Goal: Understand process/instructions: Learn how to perform a task or action

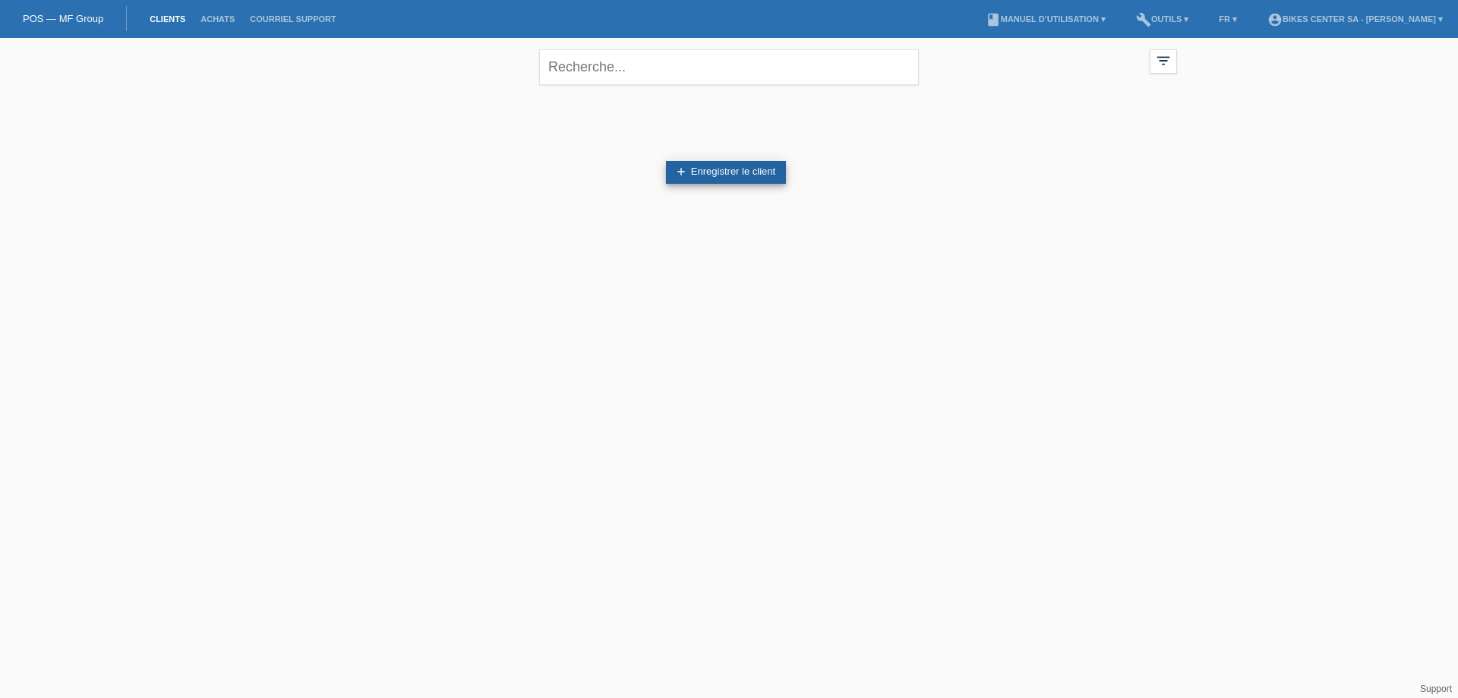
click at [709, 172] on link "add Enregistrer le client" at bounding box center [726, 172] width 120 height 23
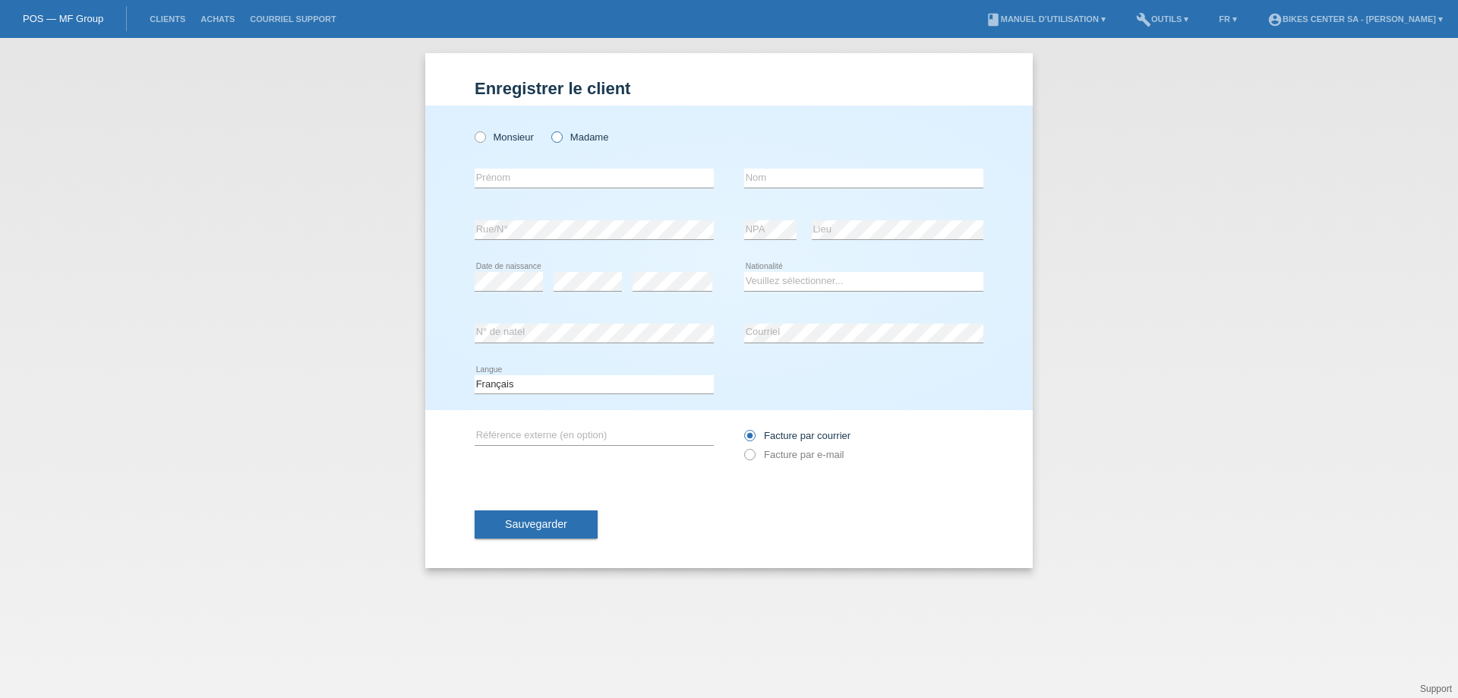
click at [549, 129] on icon at bounding box center [549, 129] width 0 height 0
click at [556, 137] on input "Madame" at bounding box center [556, 136] width 10 height 10
radio input "true"
click at [292, 14] on link "Courriel Support" at bounding box center [292, 18] width 101 height 9
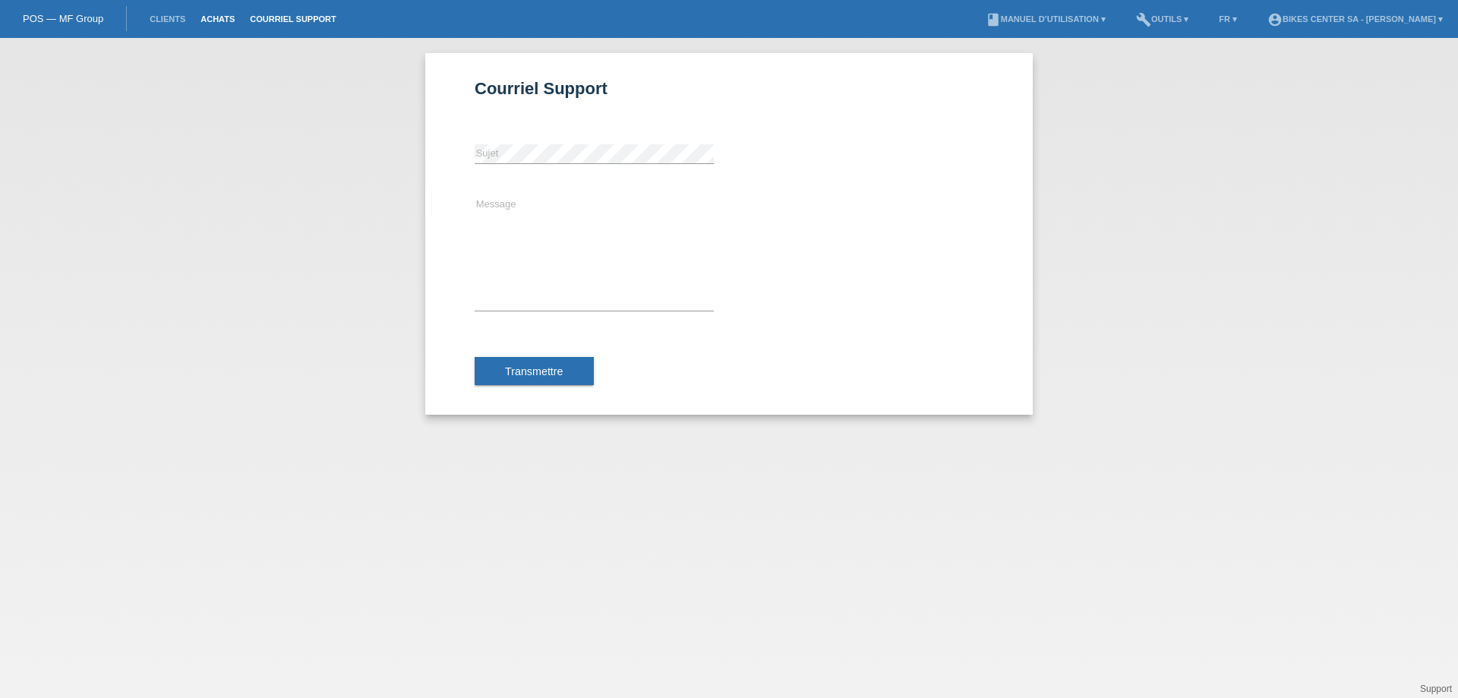
click at [220, 17] on link "Achats" at bounding box center [217, 18] width 49 height 9
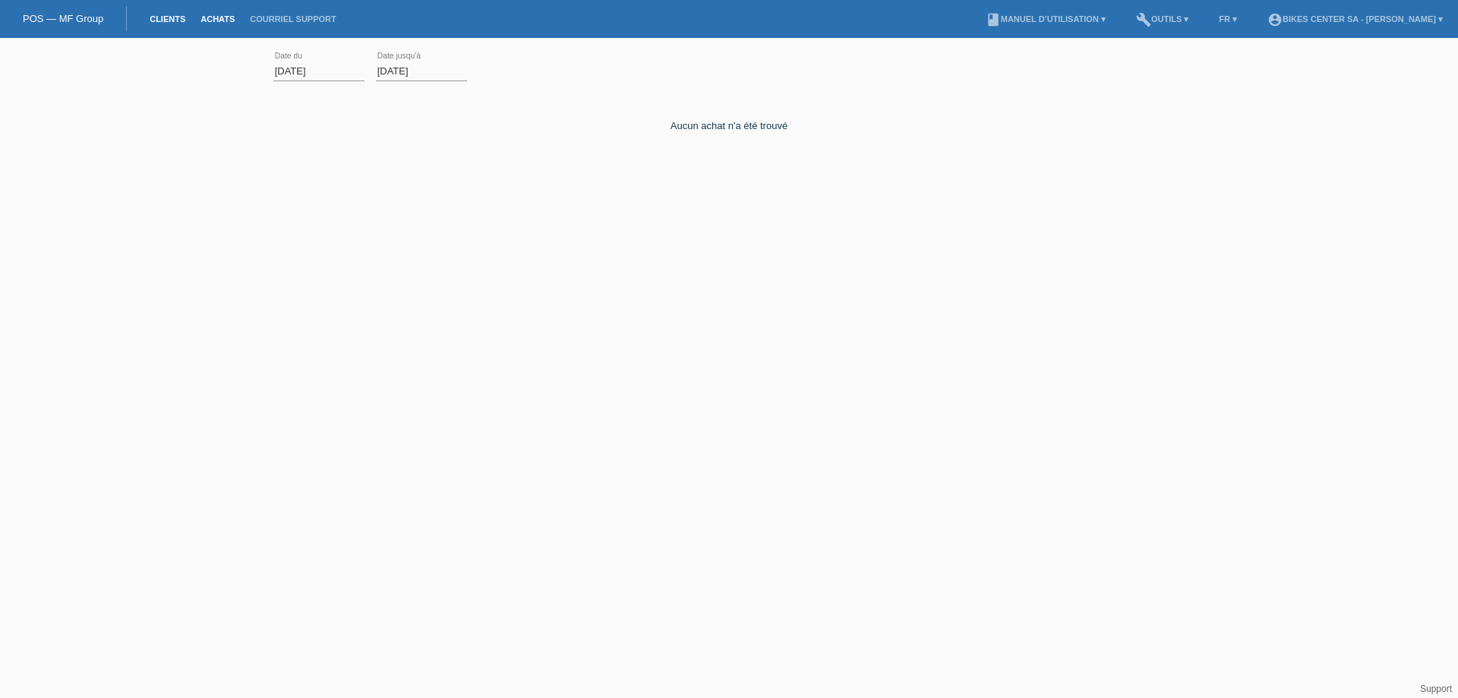
click at [161, 21] on link "Clients" at bounding box center [167, 18] width 51 height 9
click at [1067, 18] on link "book Manuel d’utilisation ▾" at bounding box center [1045, 18] width 135 height 9
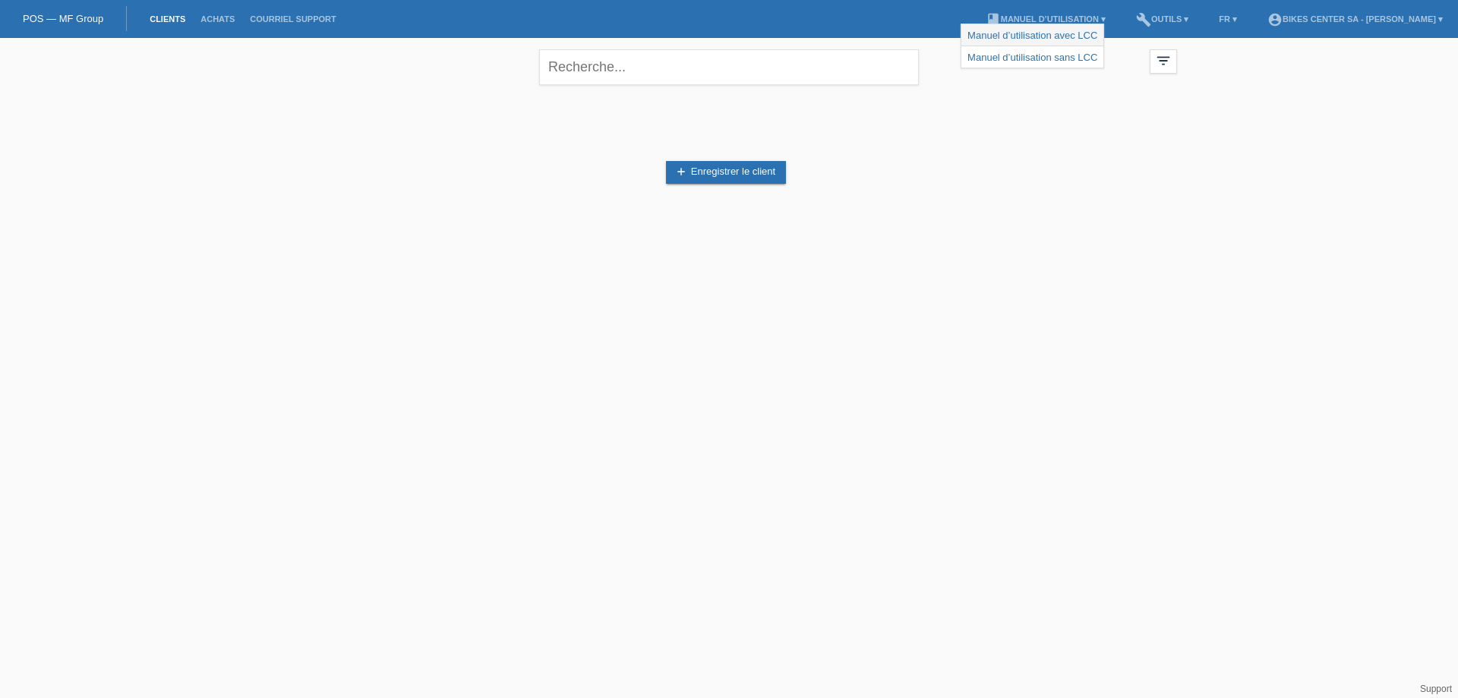
click at [1019, 39] on link "Manuel d’utilisation avec LCC" at bounding box center [1033, 35] width 130 height 11
